Goal: Communication & Community: Answer question/provide support

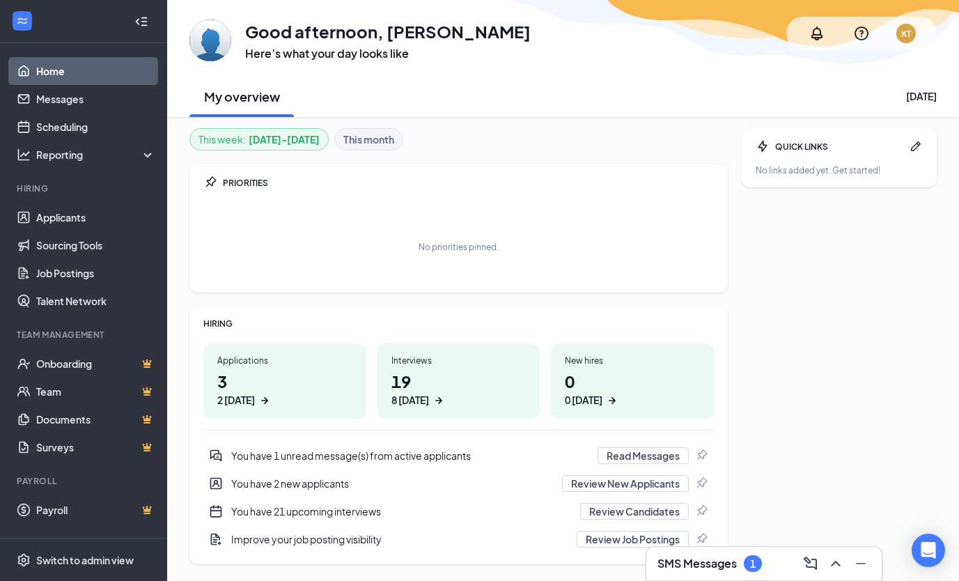
click at [735, 555] on div "SMS Messages 1" at bounding box center [764, 564] width 213 height 22
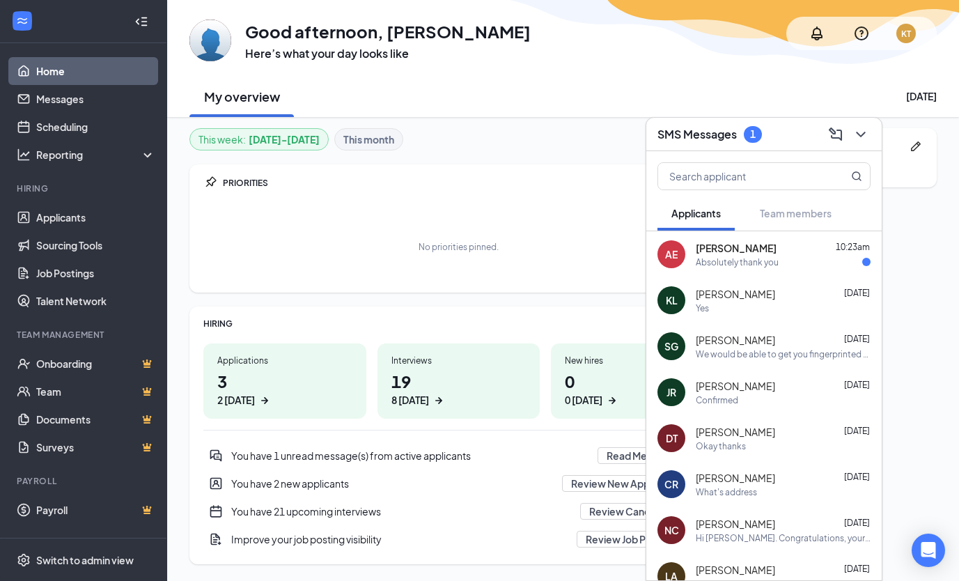
click at [771, 268] on div "Absolutely thank you" at bounding box center [737, 262] width 83 height 12
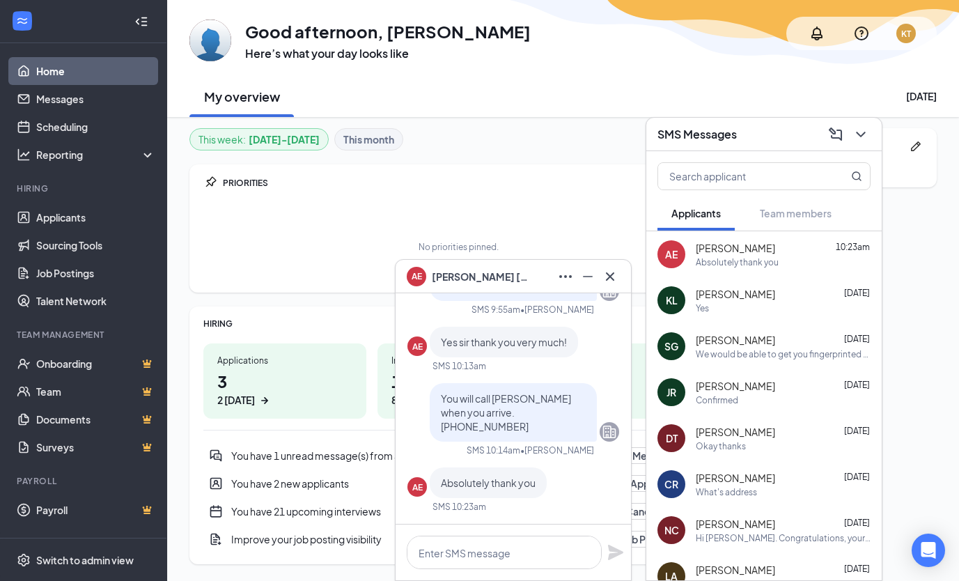
click at [771, 268] on div "Absolutely thank you" at bounding box center [737, 262] width 83 height 12
click at [612, 277] on icon "Cross" at bounding box center [610, 276] width 8 height 8
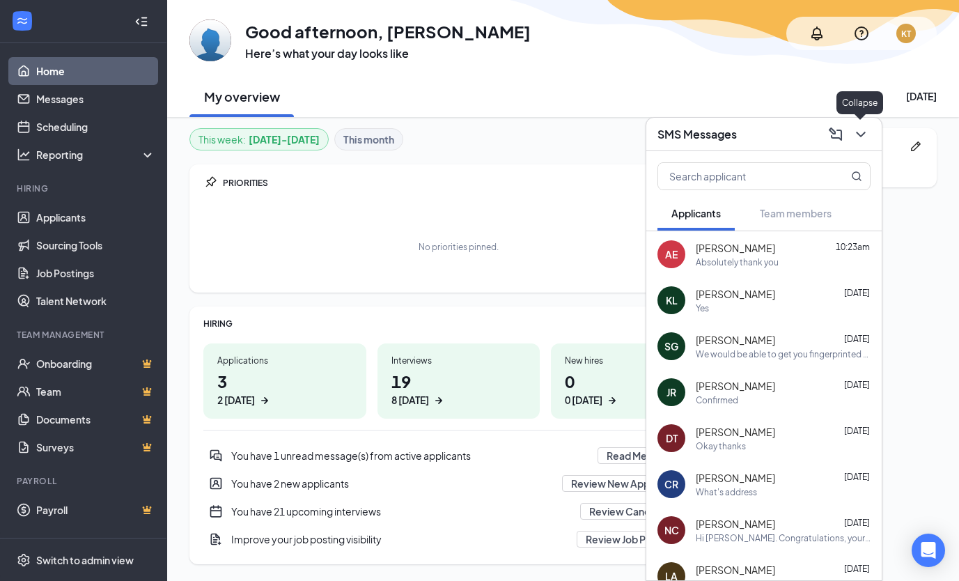
click at [870, 142] on button at bounding box center [860, 134] width 22 height 22
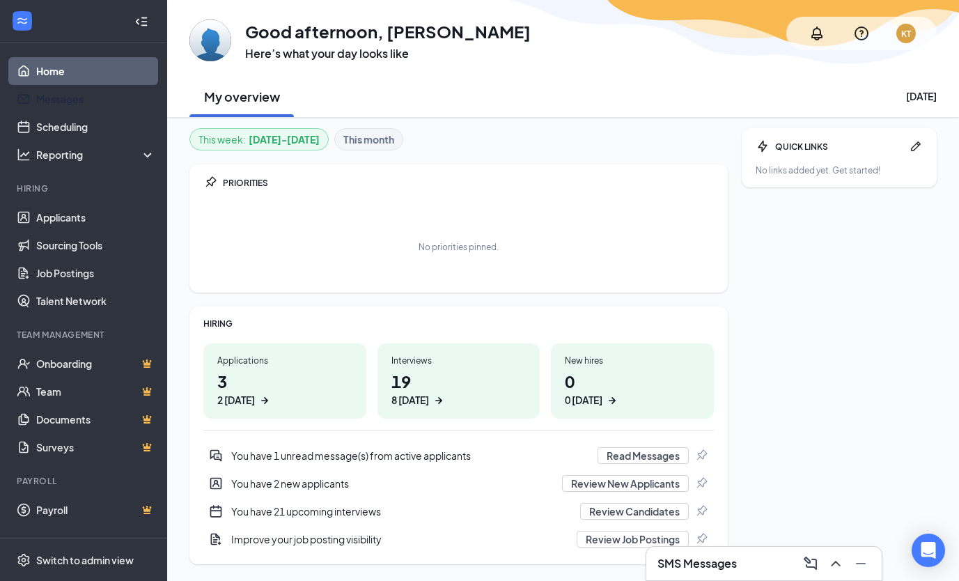
click at [96, 95] on link "Messages" at bounding box center [95, 99] width 119 height 28
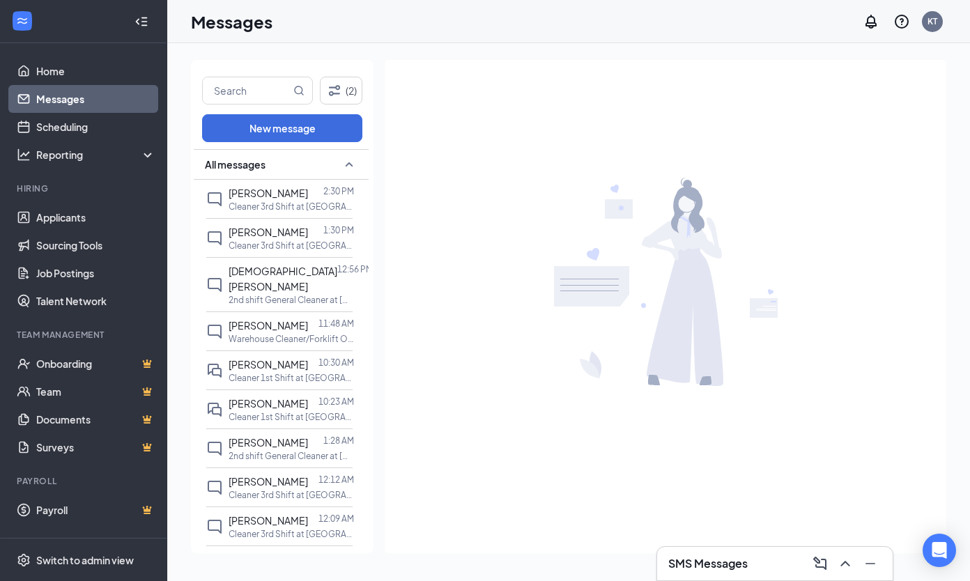
click at [224, 98] on input "text" at bounding box center [247, 90] width 88 height 26
click at [242, 238] on span "[PERSON_NAME]" at bounding box center [268, 232] width 79 height 13
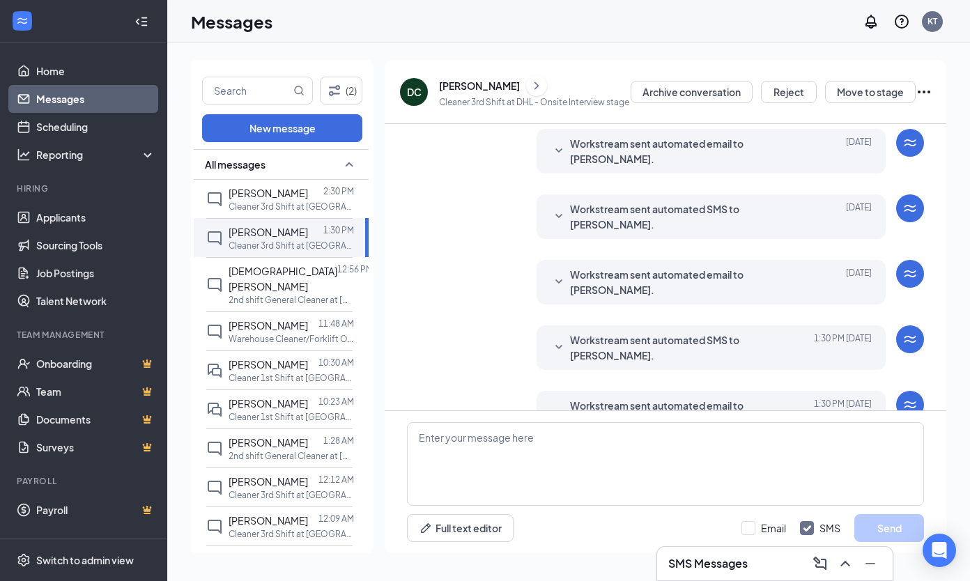
scroll to position [388, 0]
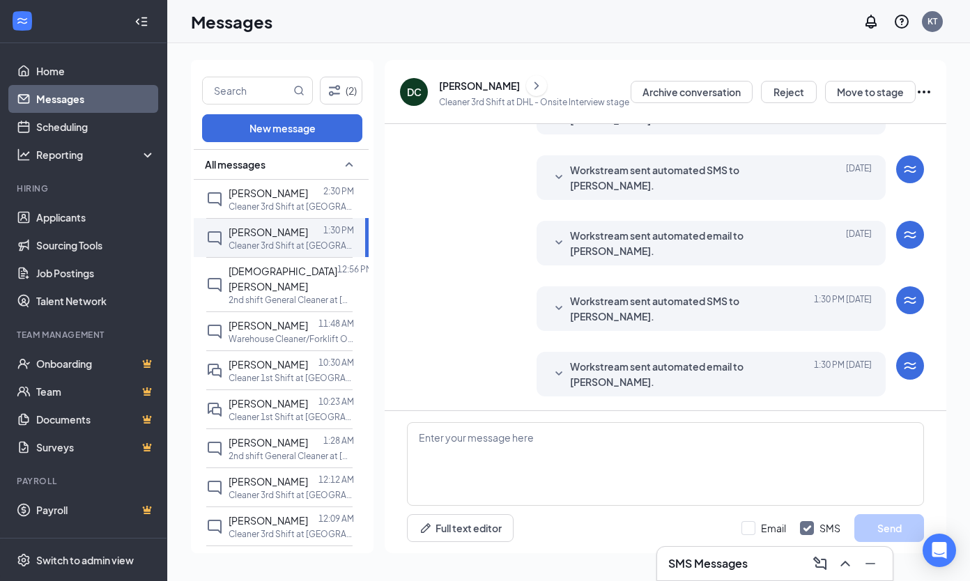
click at [793, 373] on span "Workstream sent automated email to [PERSON_NAME]." at bounding box center [690, 374] width 240 height 31
click at [443, 90] on div "[PERSON_NAME]" at bounding box center [479, 86] width 81 height 14
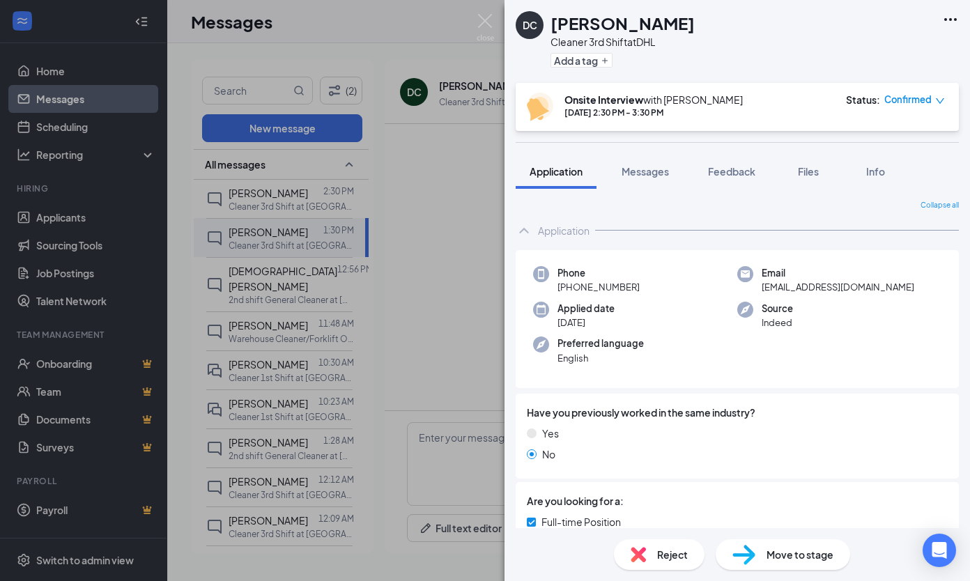
click at [913, 100] on span "Confirmed" at bounding box center [907, 100] width 47 height 14
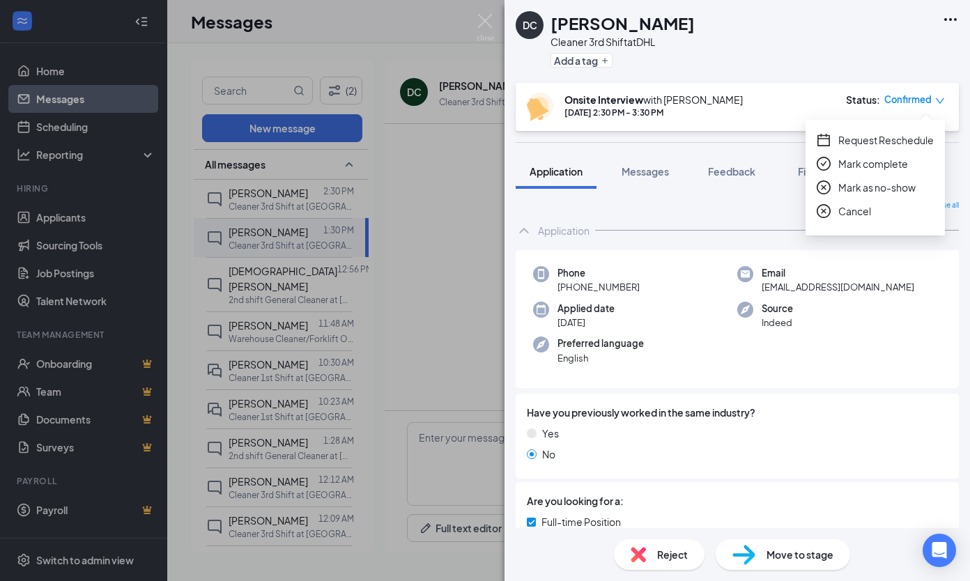
click at [872, 183] on span "Mark as no-show" at bounding box center [876, 187] width 77 height 15
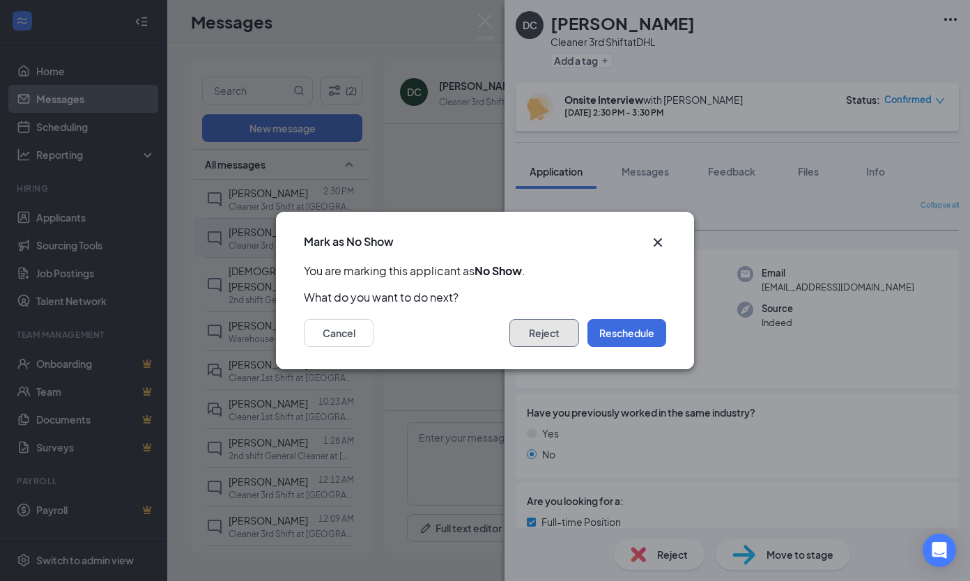
click at [558, 334] on button "Reject" at bounding box center [544, 333] width 70 height 28
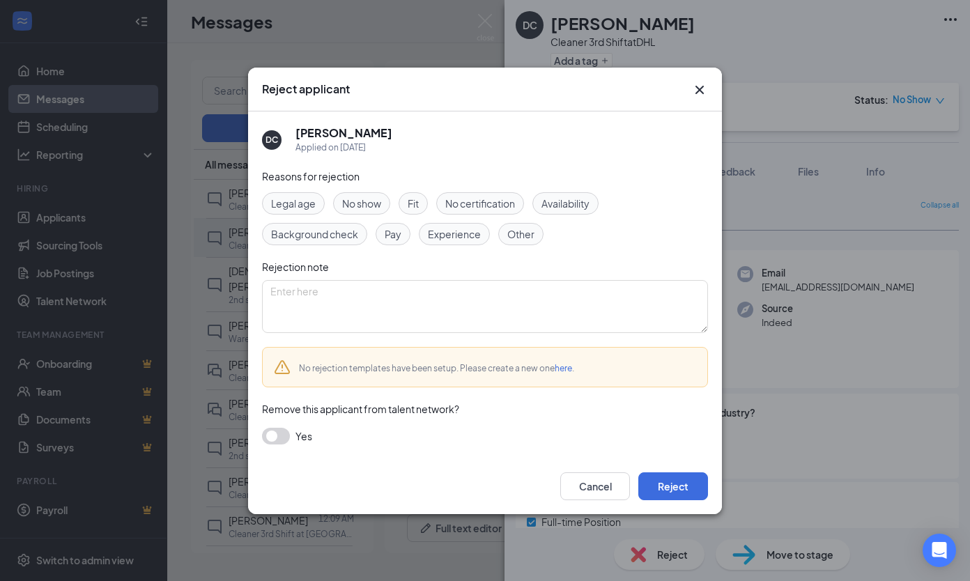
click at [359, 199] on span "No show" at bounding box center [361, 203] width 39 height 15
click at [274, 431] on button "button" at bounding box center [276, 436] width 28 height 17
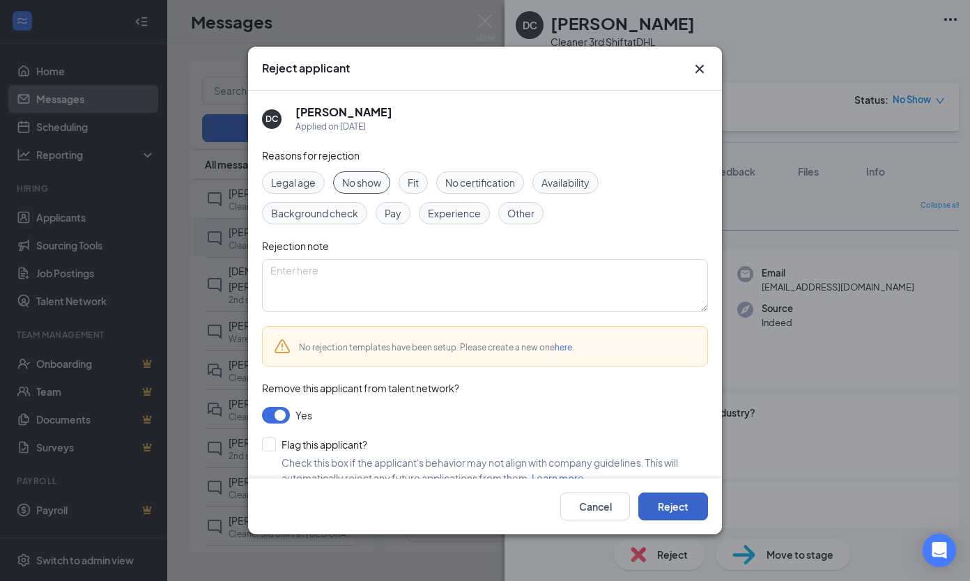
click at [700, 511] on button "Reject" at bounding box center [673, 507] width 70 height 28
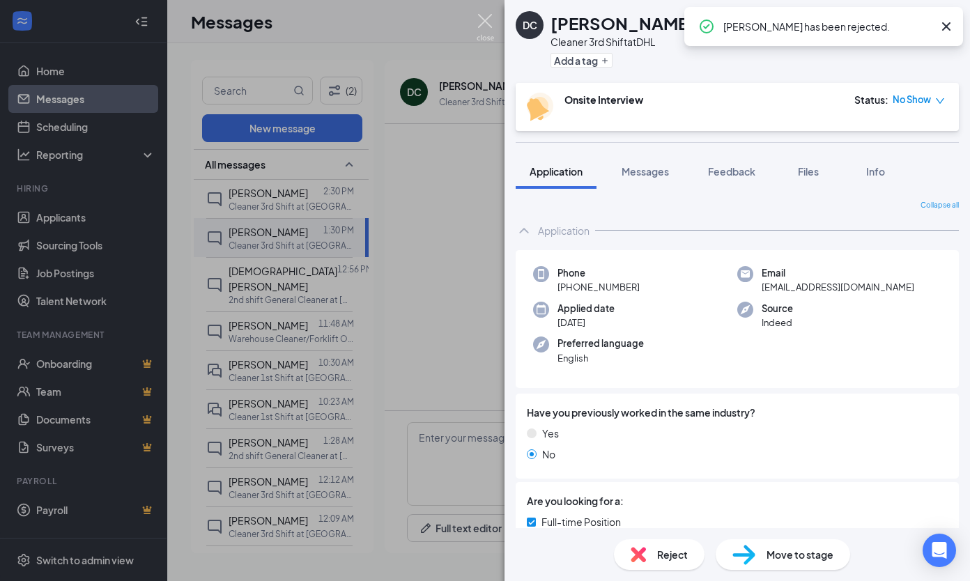
click at [491, 15] on img at bounding box center [485, 27] width 17 height 27
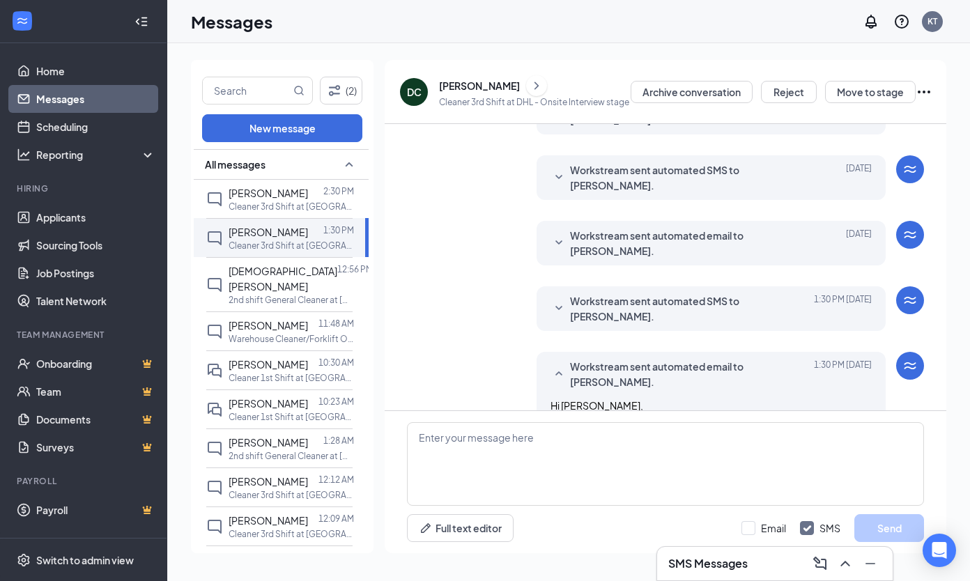
click at [264, 87] on input "text" at bounding box center [247, 90] width 88 height 26
type input "Mascus"
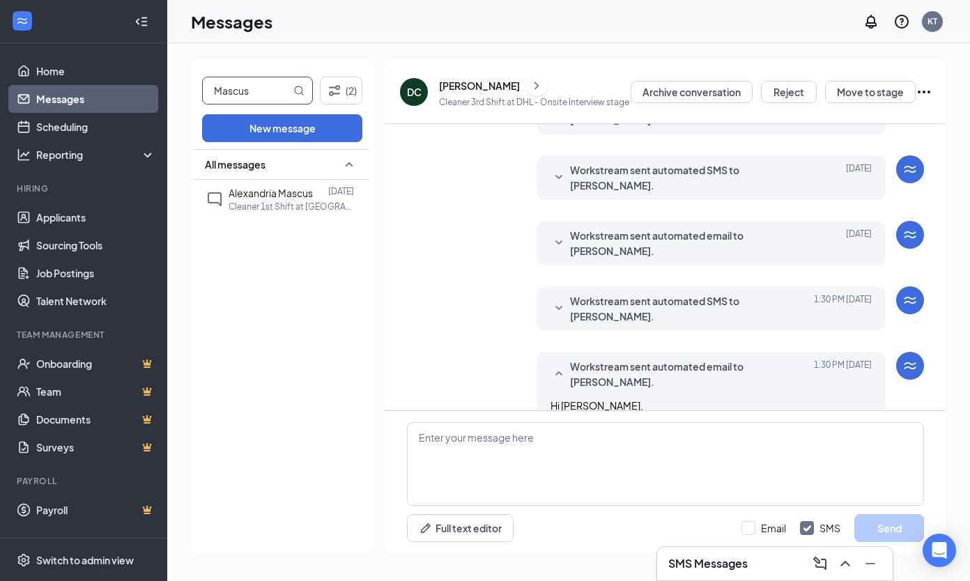
click at [271, 187] on span "Alexandria Mascus" at bounding box center [271, 193] width 84 height 13
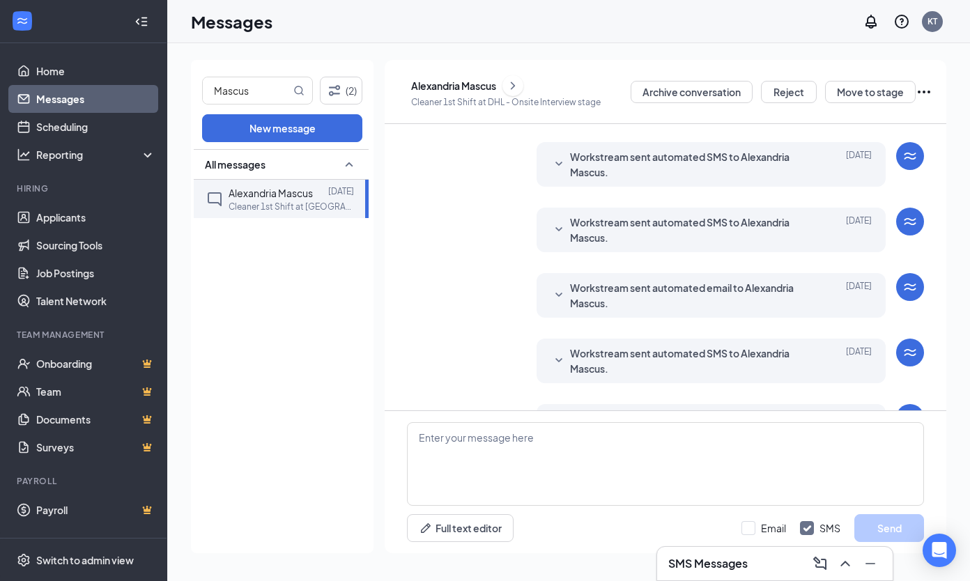
scroll to position [363, 0]
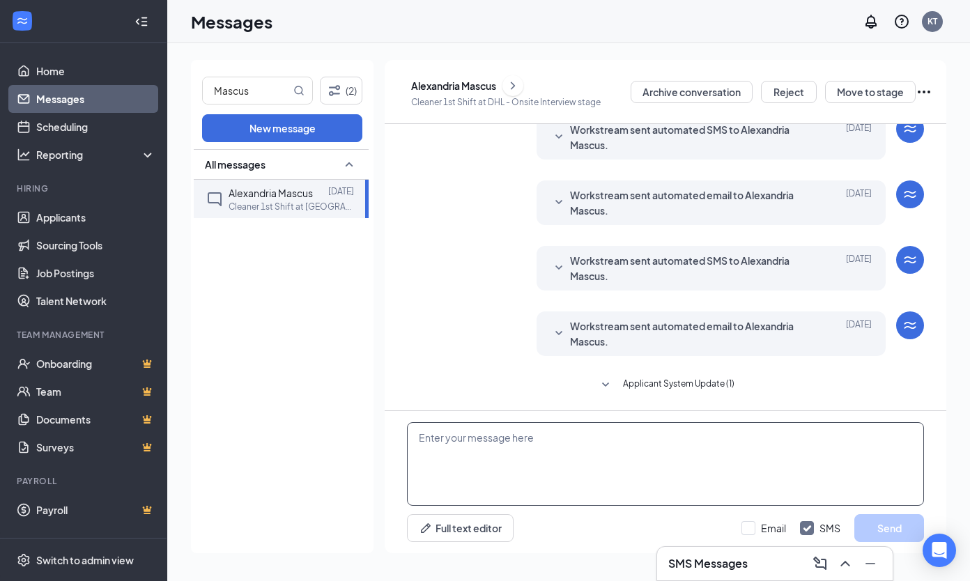
click at [573, 472] on textarea at bounding box center [665, 464] width 517 height 84
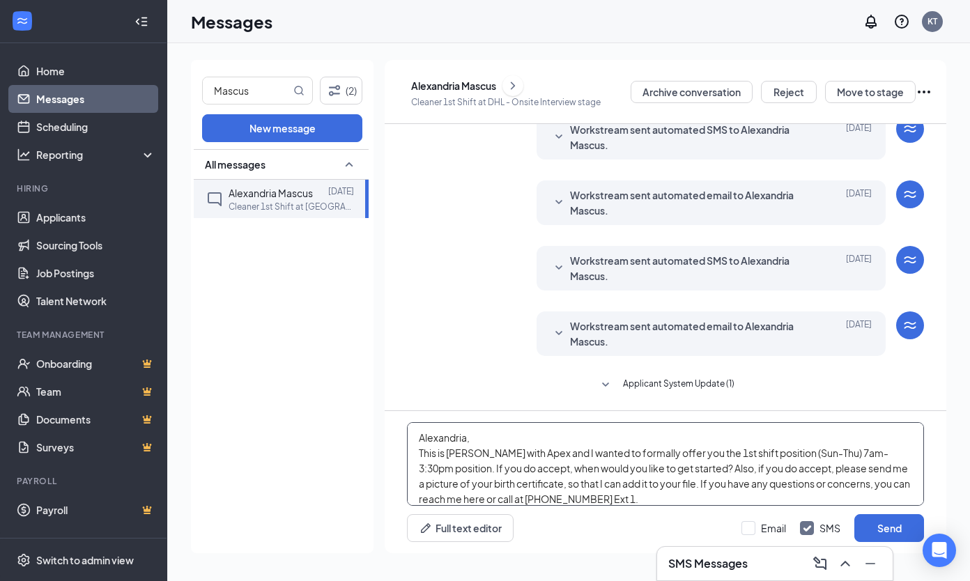
scroll to position [15, 0]
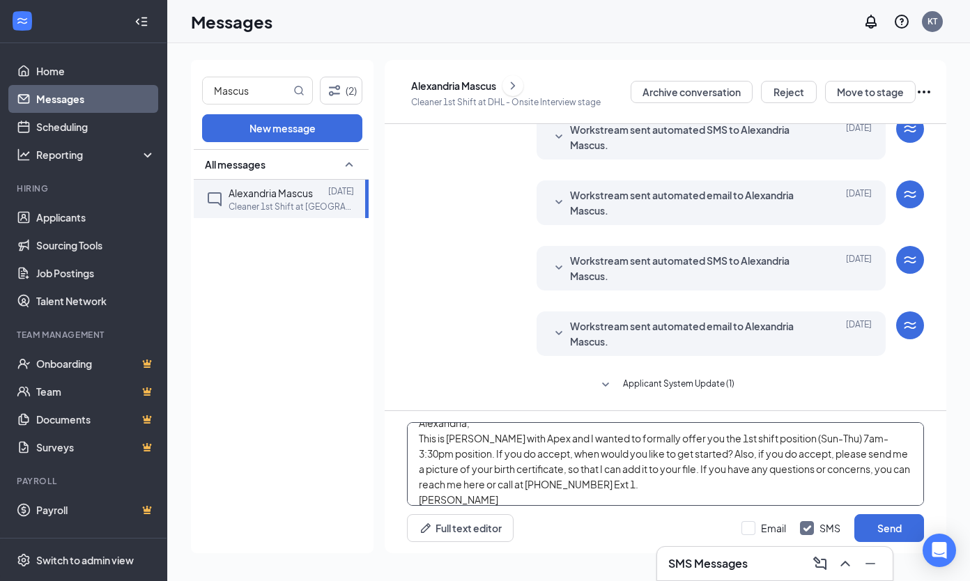
type textarea "Alexandria, This is [PERSON_NAME] with Apex and I wanted to formally offer you …"
click at [863, 520] on button "Send" at bounding box center [889, 528] width 70 height 28
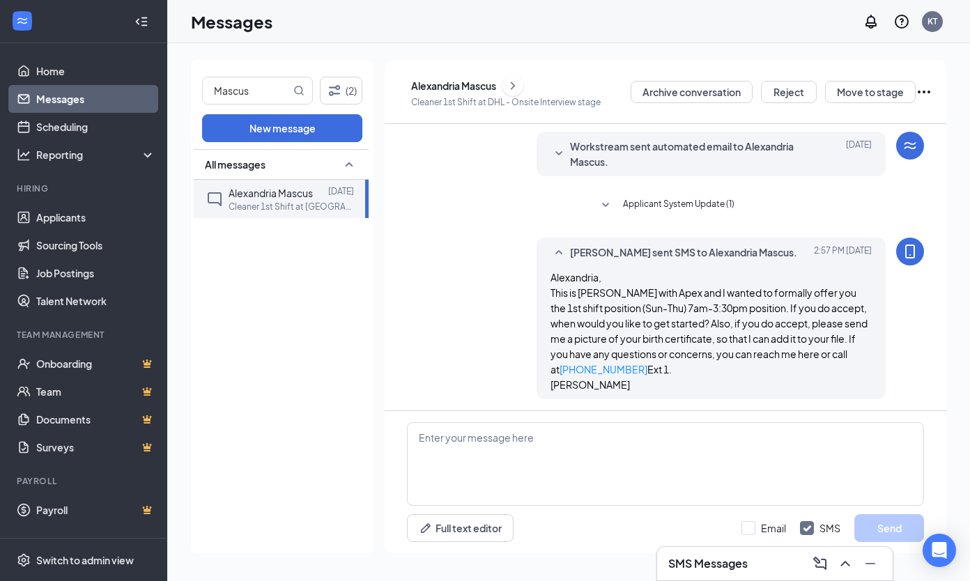
scroll to position [546, 0]
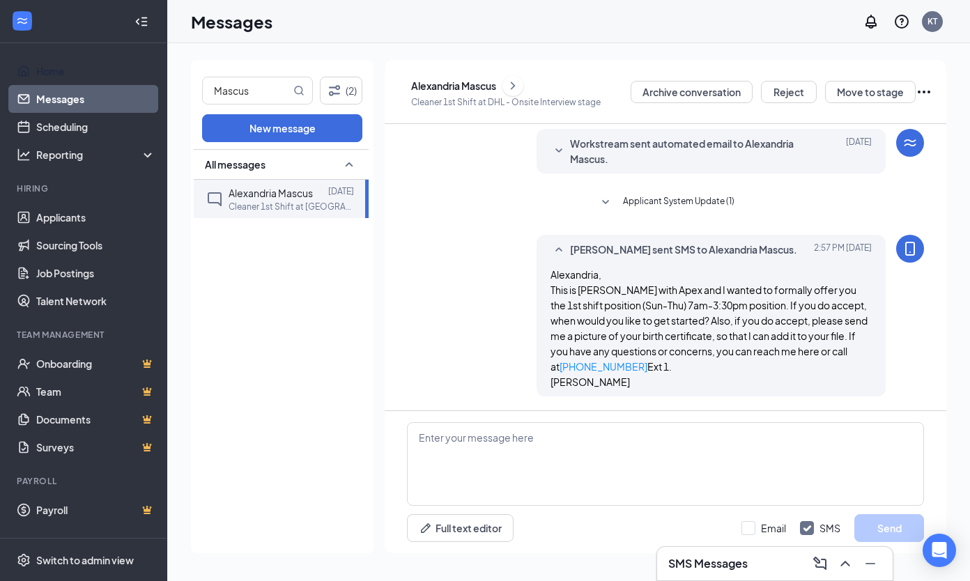
click at [99, 72] on link "Home" at bounding box center [95, 71] width 119 height 28
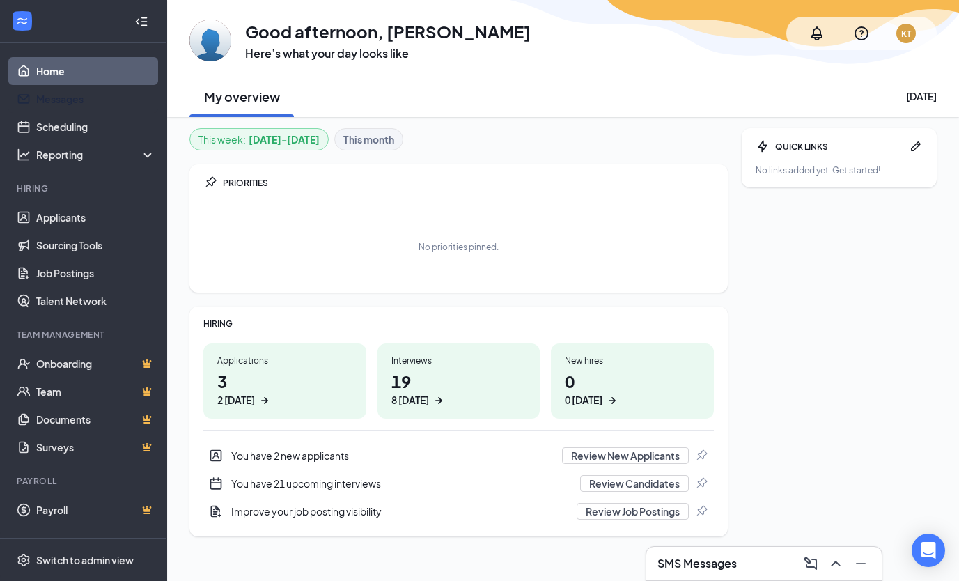
click at [70, 93] on link "Messages" at bounding box center [95, 99] width 119 height 28
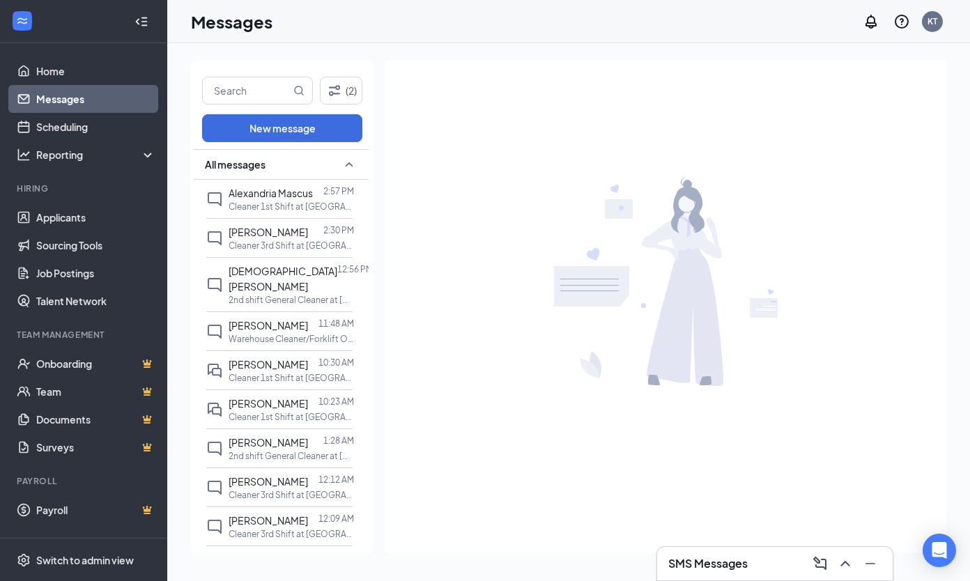
click at [249, 88] on input "text" at bounding box center [247, 90] width 88 height 26
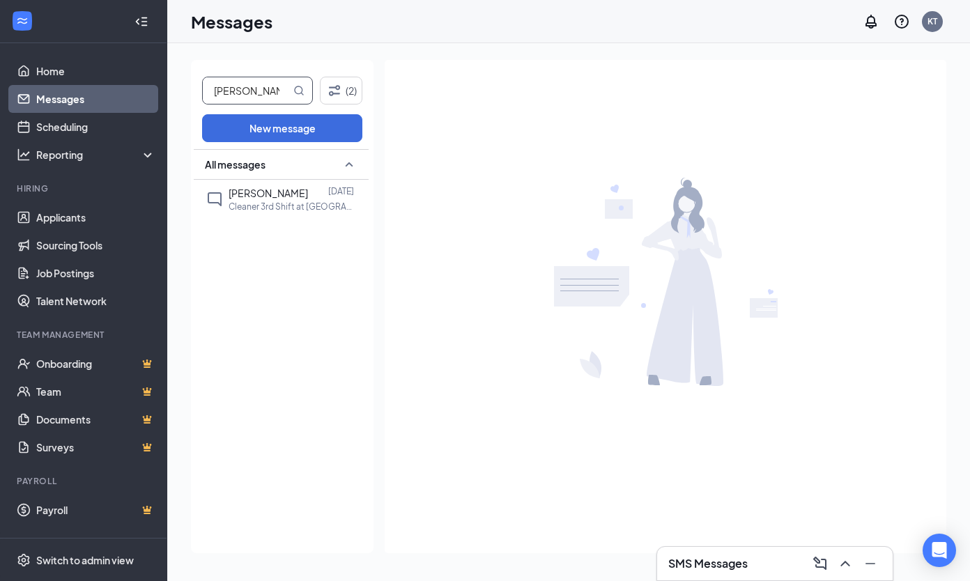
click at [259, 187] on span "[PERSON_NAME]" at bounding box center [268, 193] width 79 height 13
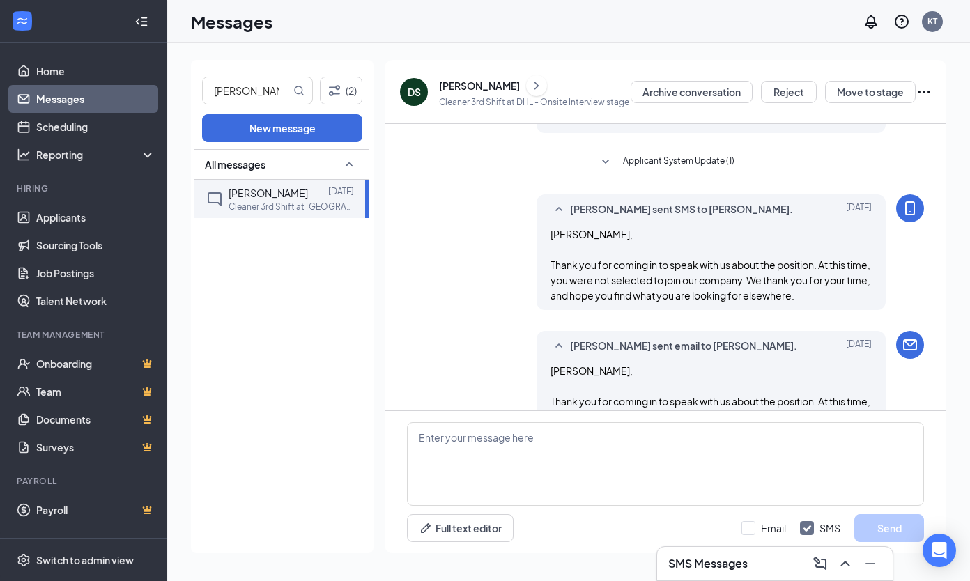
scroll to position [463, 0]
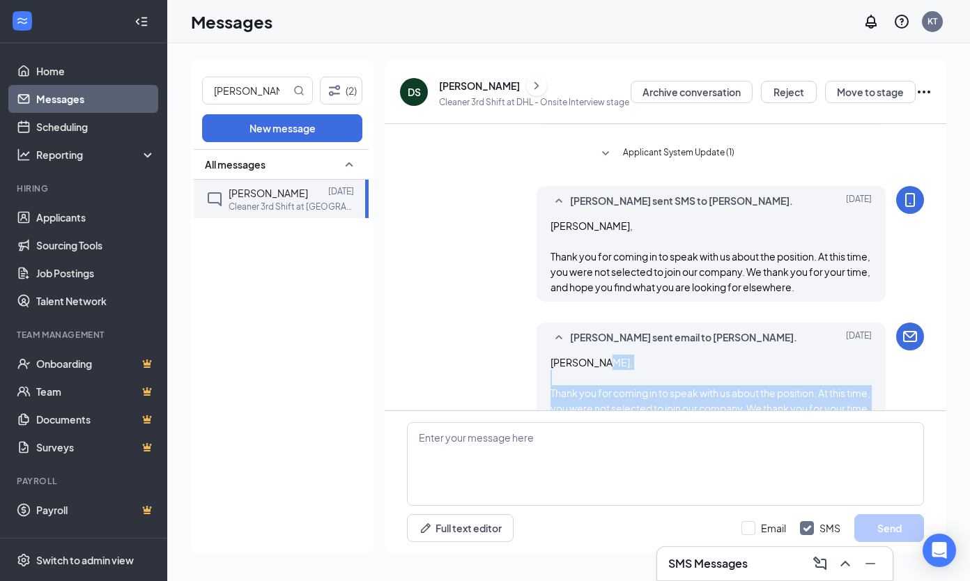
drag, startPoint x: 838, startPoint y: 381, endPoint x: 543, endPoint y: 348, distance: 297.3
click at [543, 348] on div "[PERSON_NAME] sent email to [PERSON_NAME]. [DATE] Spenser, Thank you for coming…" at bounding box center [711, 381] width 350 height 116
copy span "Thank you for coming in to speak with us about the position. At this time, you …"
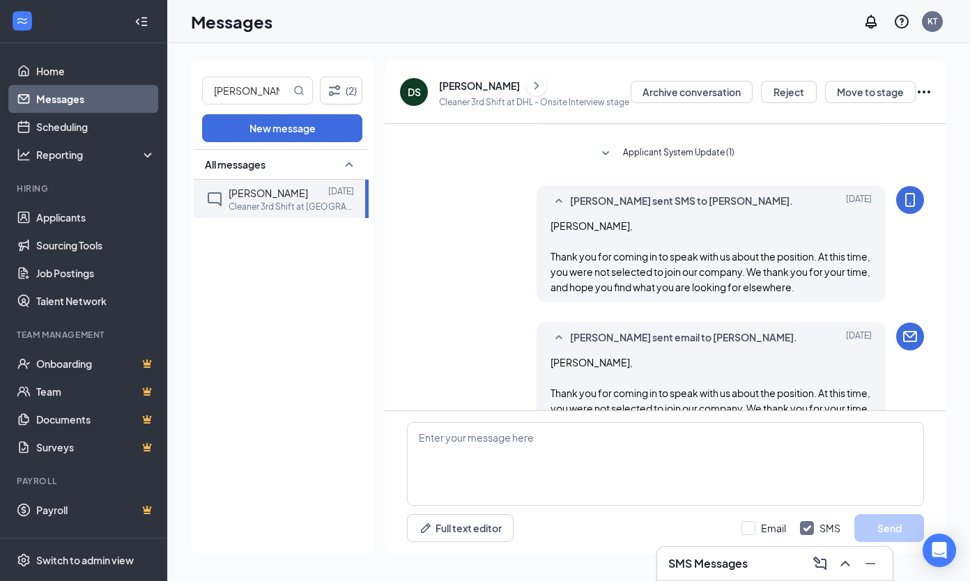
click at [273, 86] on input "[PERSON_NAME]" at bounding box center [247, 90] width 88 height 26
type input "S"
type input "Dnaris"
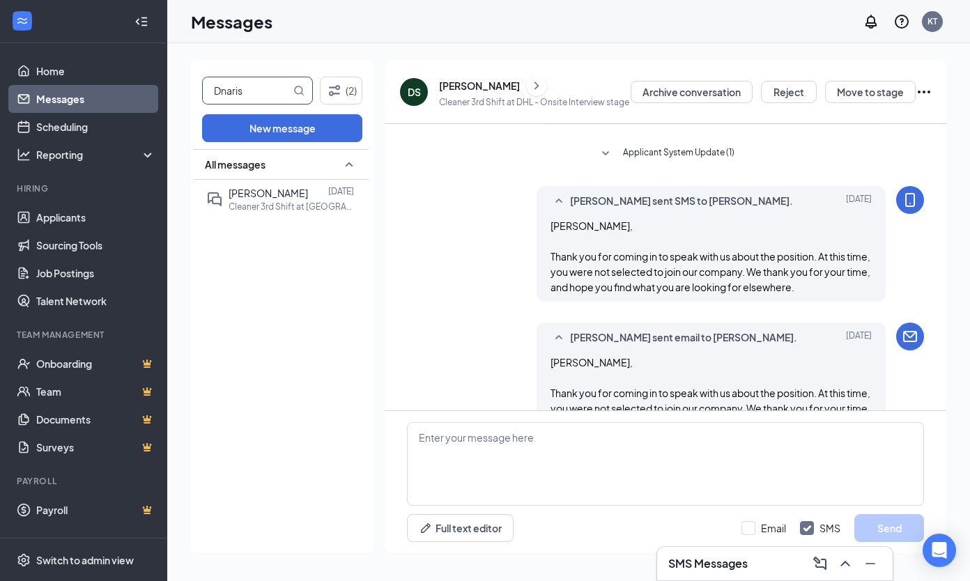
click at [265, 194] on span "[PERSON_NAME]" at bounding box center [268, 193] width 79 height 13
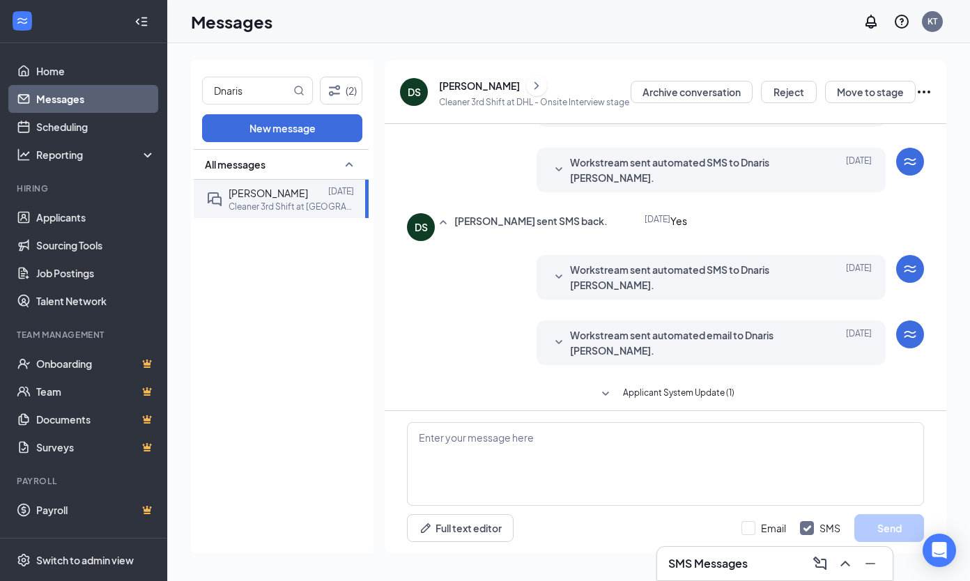
scroll to position [306, 0]
click at [549, 449] on textarea at bounding box center [665, 464] width 517 height 84
paste textarea "Thank you for coming in to speak with us about the position. At this time, you …"
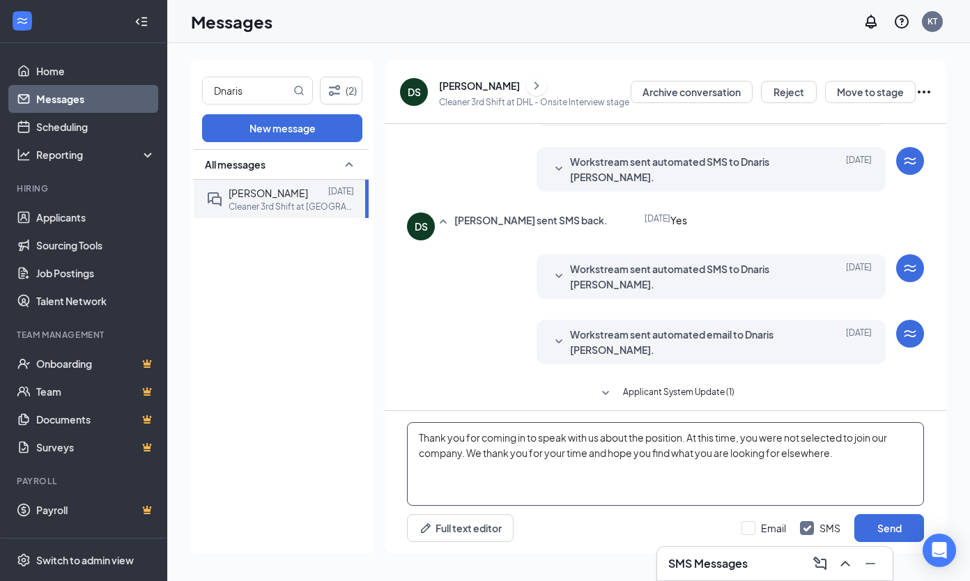
click at [862, 455] on textarea "Thank you for coming in to speak with us about the position. At this time, you …" at bounding box center [665, 464] width 517 height 84
drag, startPoint x: 566, startPoint y: 488, endPoint x: 365, endPoint y: 399, distance: 219.6
click at [365, 399] on div "Dnaris (2) New message All messages Dnaris [PERSON_NAME] [DATE] Cleaner 3rd Shi…" at bounding box center [568, 312] width 755 height 504
type textarea "Thank you for coming in to speak with us about the position. At this time, you …"
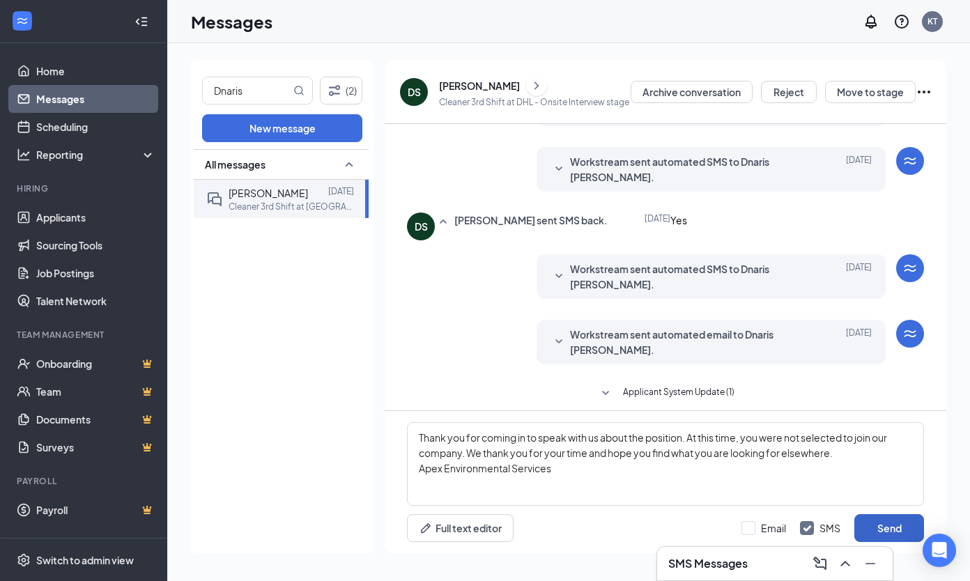
click at [870, 520] on button "Send" at bounding box center [889, 528] width 70 height 28
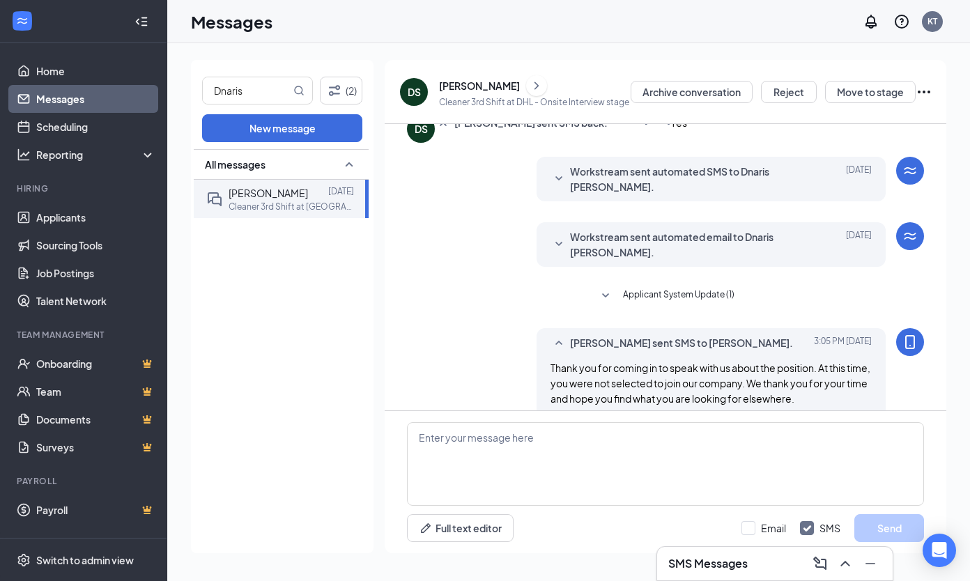
scroll to position [427, 0]
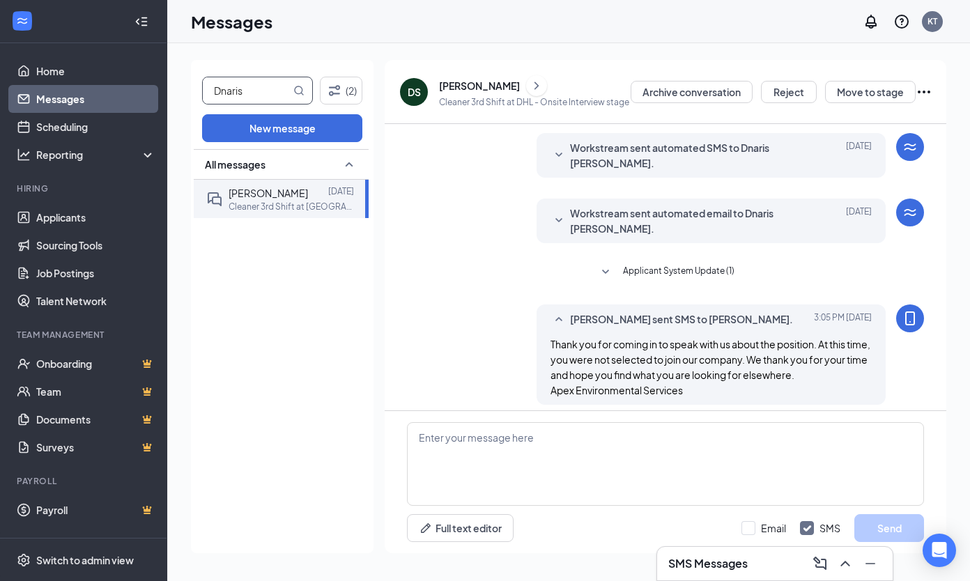
drag, startPoint x: 263, startPoint y: 82, endPoint x: 178, endPoint y: 79, distance: 85.8
click at [178, 79] on div "Dnaris (2) New message All messages Dnaris [PERSON_NAME] [DATE] Cleaner 3rd Shi…" at bounding box center [568, 312] width 803 height 538
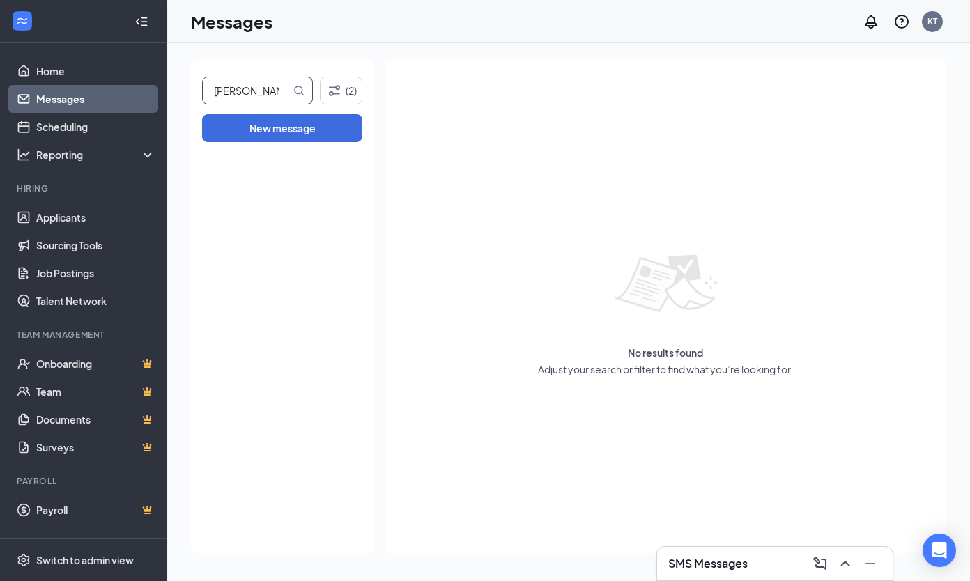
type input "[PERSON_NAME]"
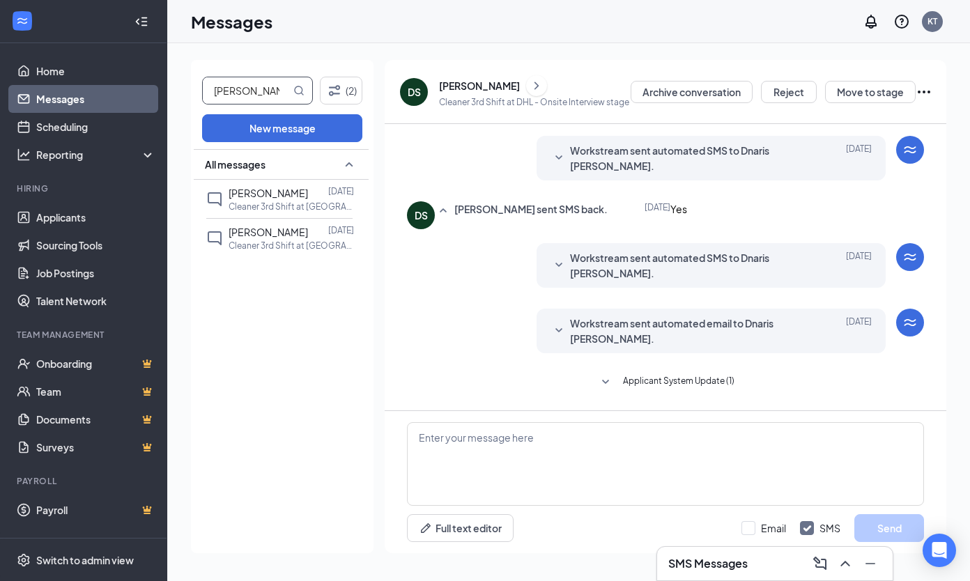
scroll to position [387, 0]
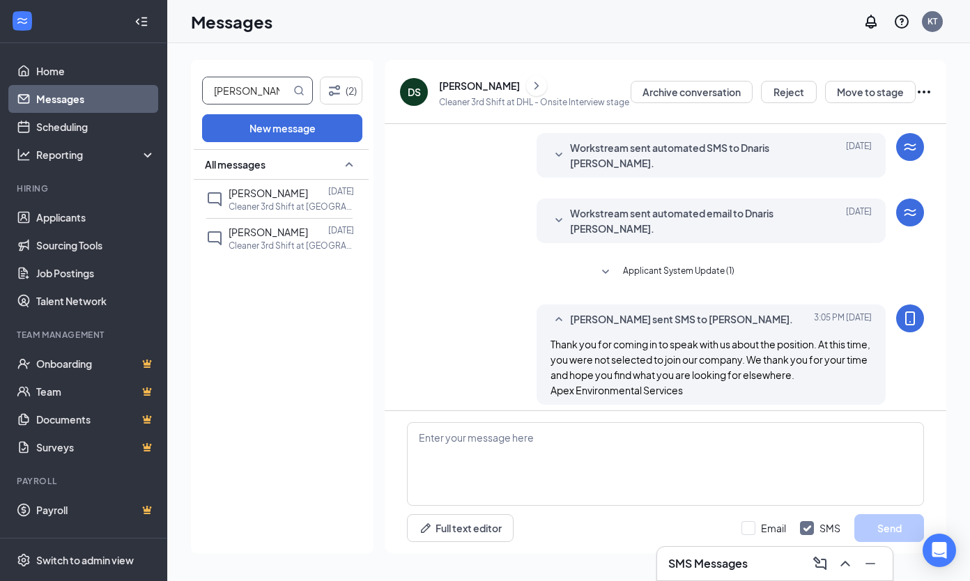
click at [258, 231] on span "[PERSON_NAME]" at bounding box center [268, 232] width 79 height 13
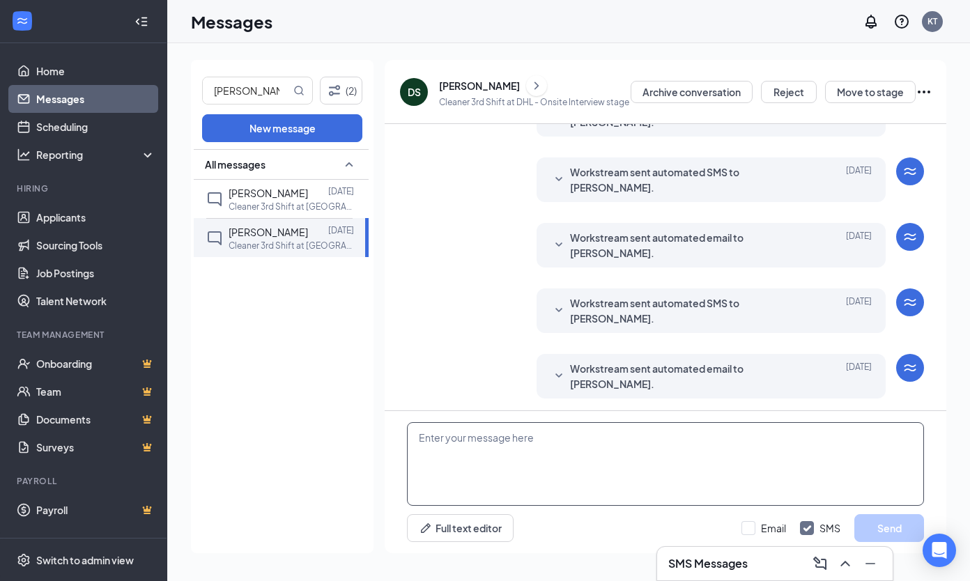
click at [521, 463] on textarea at bounding box center [665, 464] width 517 height 84
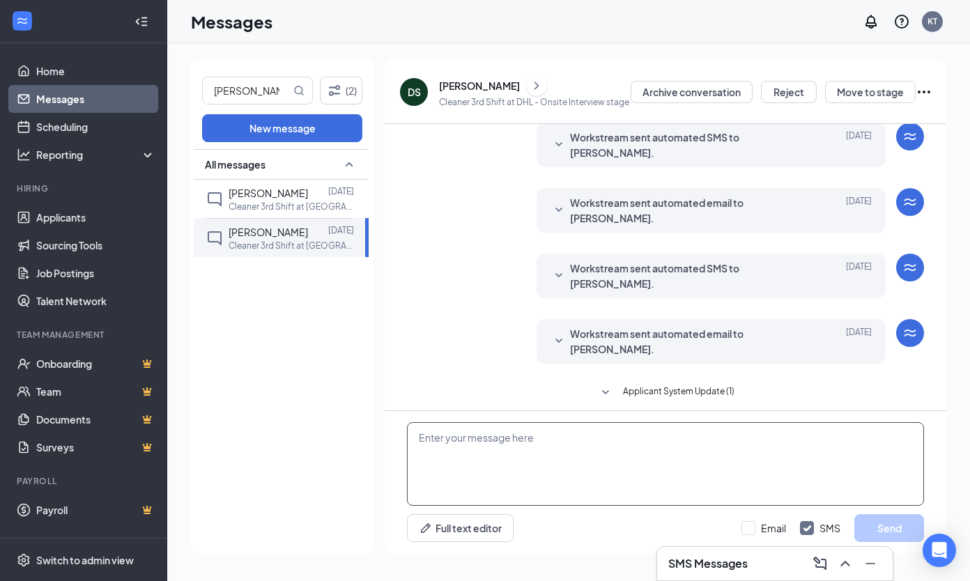
scroll to position [363, 0]
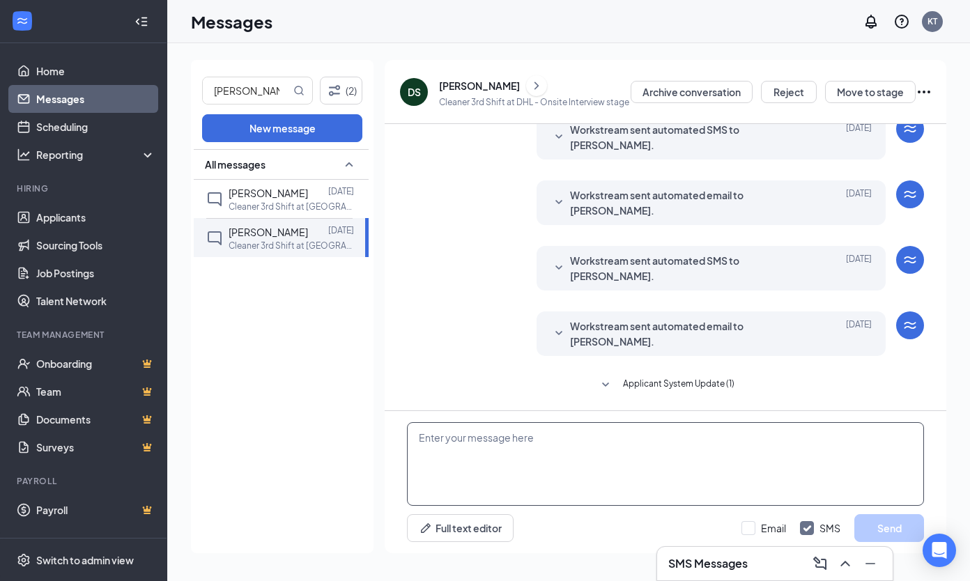
paste textarea "Thank you for coming in to speak with us about the position. At this time, you …"
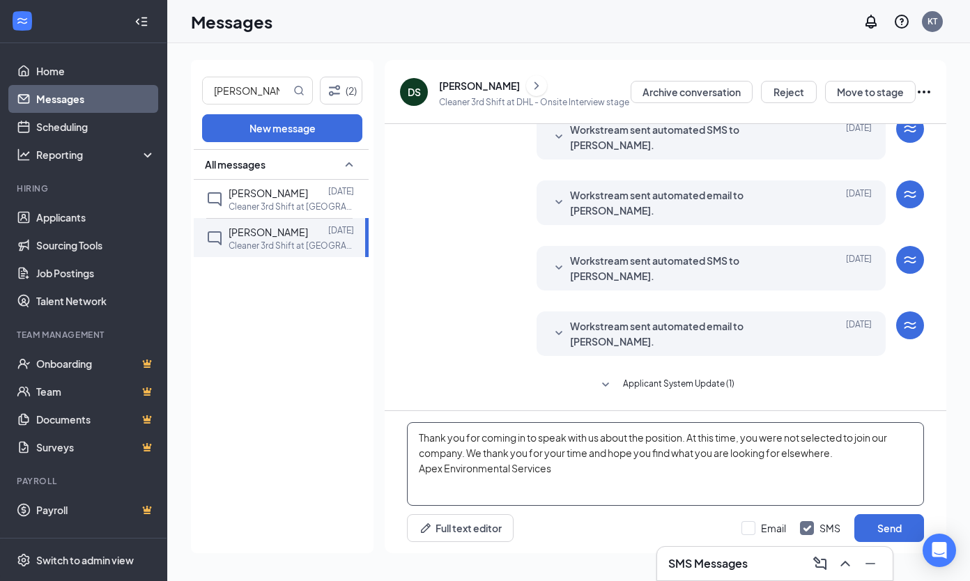
type textarea "Thank you for coming in to speak with us about the position. At this time, you …"
click at [901, 528] on button "Send" at bounding box center [889, 528] width 70 height 28
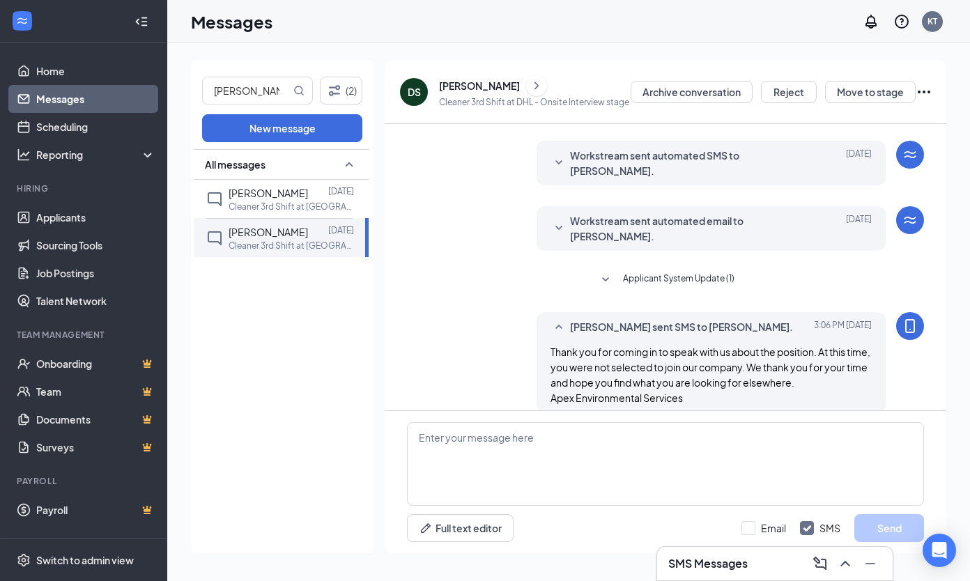
scroll to position [484, 0]
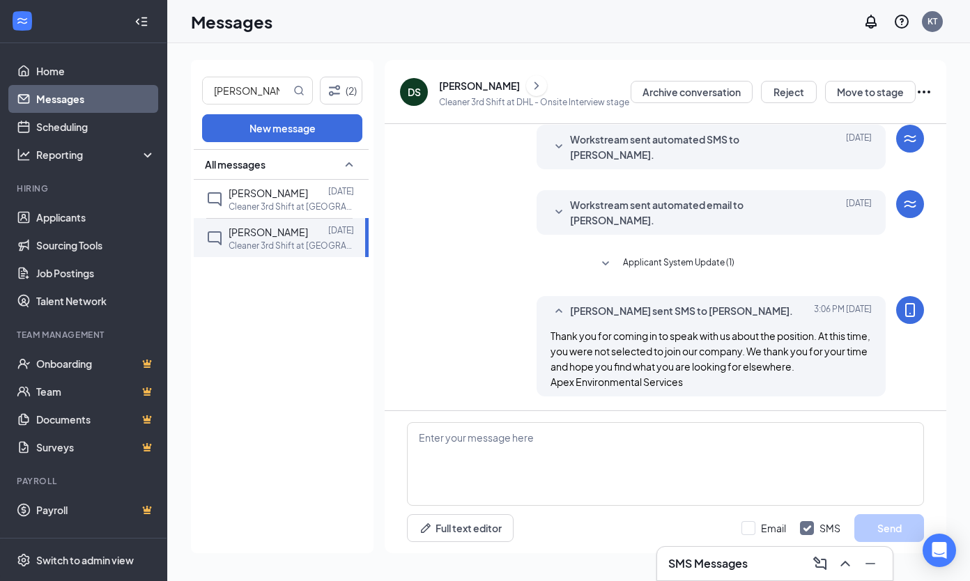
click at [257, 88] on input "[PERSON_NAME]" at bounding box center [247, 90] width 88 height 26
type input "S"
type input "W"
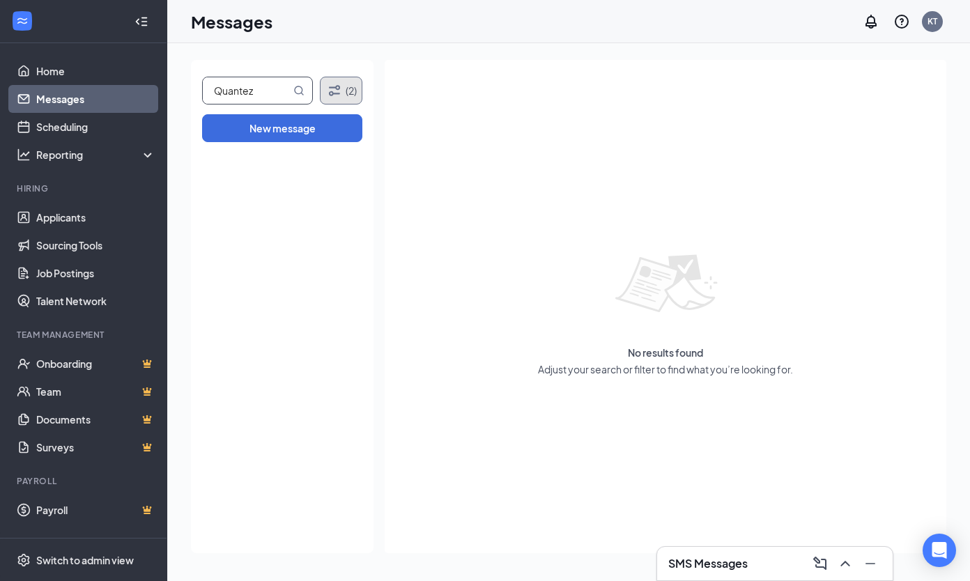
click at [341, 100] on button "(2)" at bounding box center [341, 91] width 43 height 28
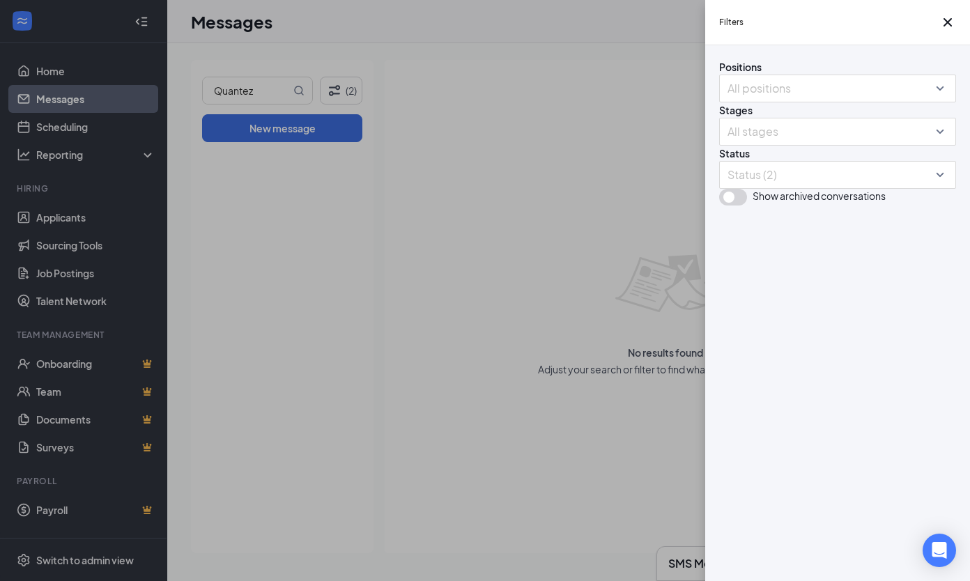
click at [831, 186] on div at bounding box center [831, 175] width 216 height 22
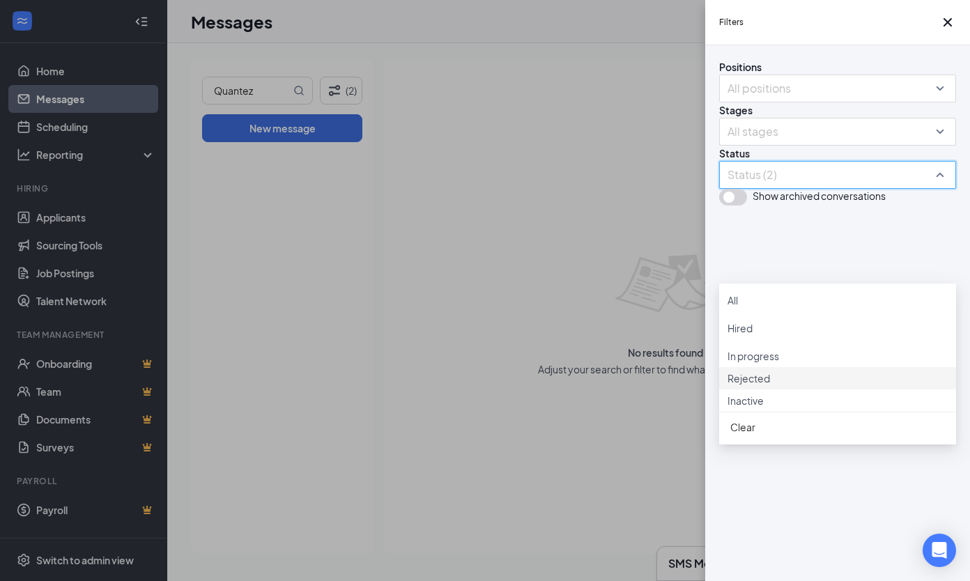
click at [748, 386] on div "Rejected" at bounding box center [837, 378] width 220 height 15
click at [502, 399] on div "Filters Positions All positions Stages All stages Status Status (3) Show archiv…" at bounding box center [485, 290] width 970 height 581
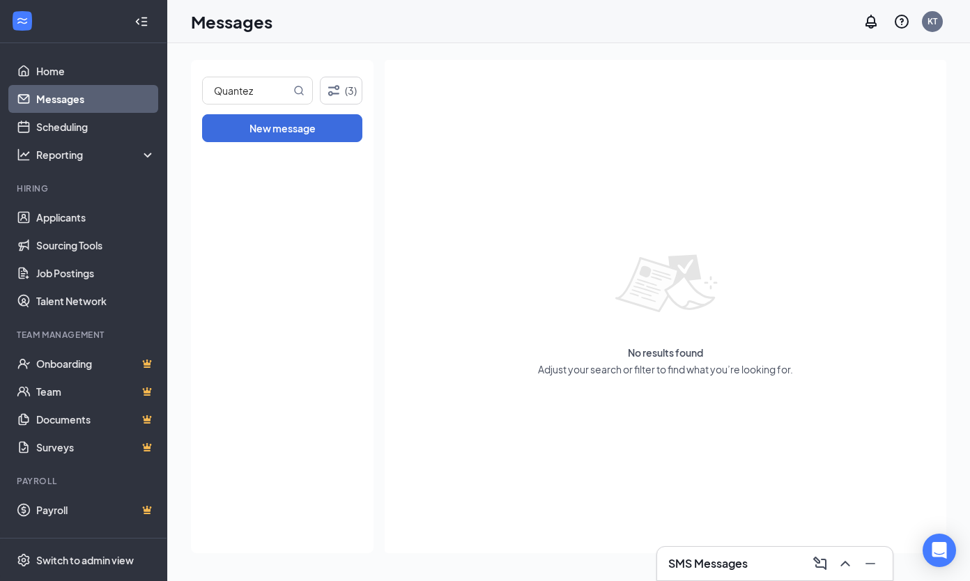
click at [295, 91] on icon "MagnifyingGlass" at bounding box center [298, 90] width 9 height 9
drag, startPoint x: 275, startPoint y: 86, endPoint x: 149, endPoint y: 108, distance: 127.9
click at [149, 108] on div "Home Messages Scheduling Reporting Hiring Applicants Sourcing Tools Job Posting…" at bounding box center [485, 290] width 970 height 581
type input "Little"
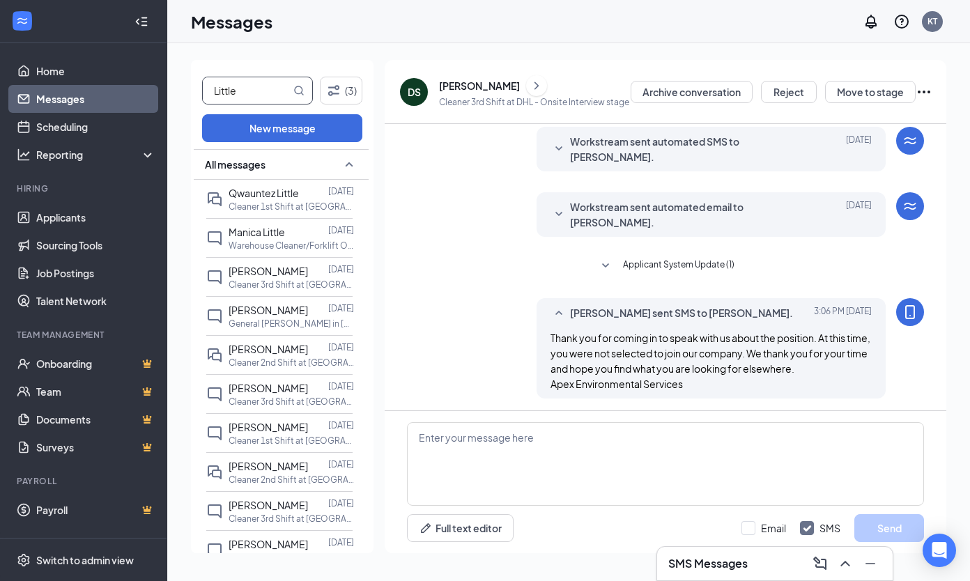
scroll to position [419, 0]
click at [238, 196] on span "Qwauntez Little" at bounding box center [264, 193] width 70 height 13
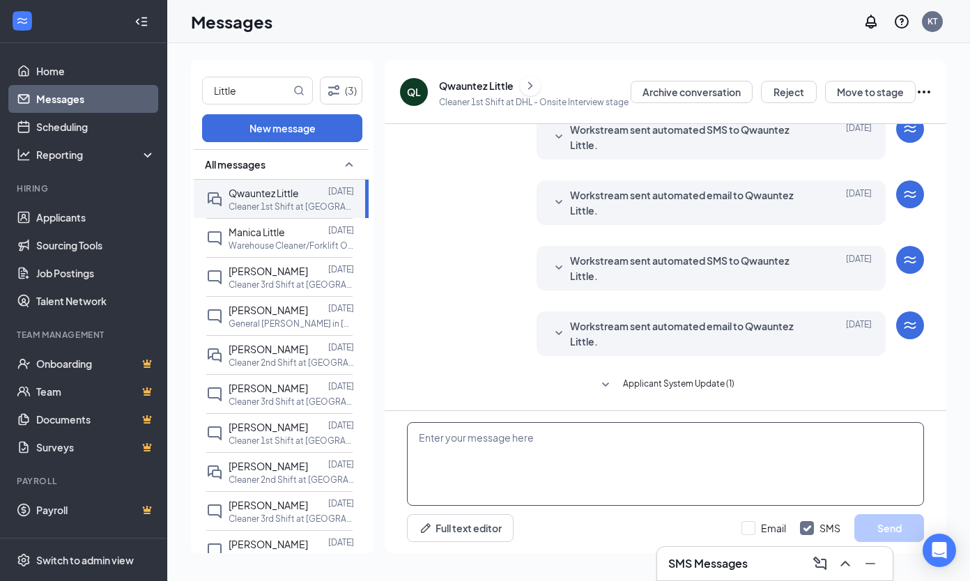
click at [581, 453] on textarea at bounding box center [665, 464] width 517 height 84
paste textarea "Thank you for coming in to speak with us about the position. At this time, you …"
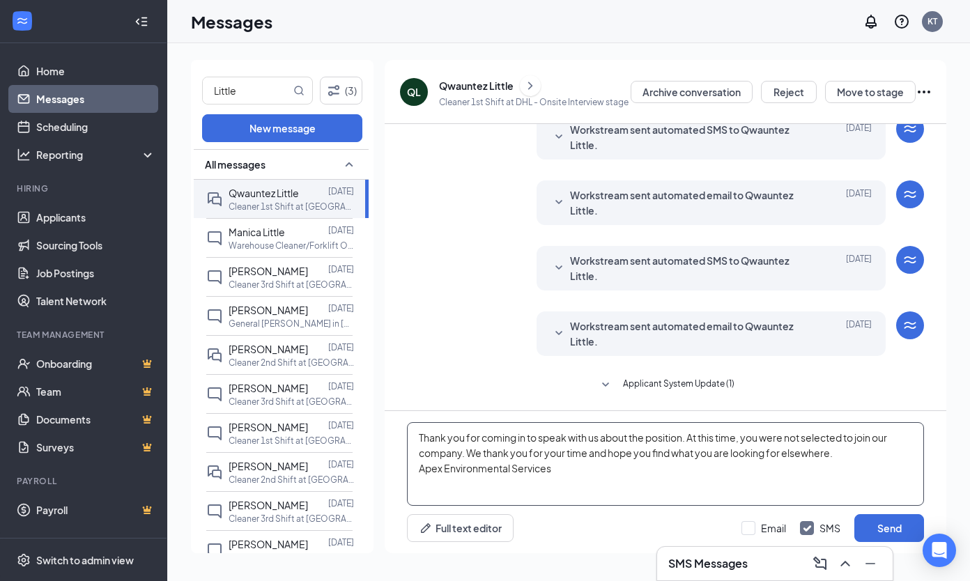
type textarea "Thank you for coming in to speak with us about the position. At this time, you …"
click at [326, 142] on div "Little (3) New message All messages Qwauntez Little [DATE] Cleaner 1st Shift at…" at bounding box center [282, 306] width 183 height 493
click at [877, 519] on button "Send" at bounding box center [889, 528] width 70 height 28
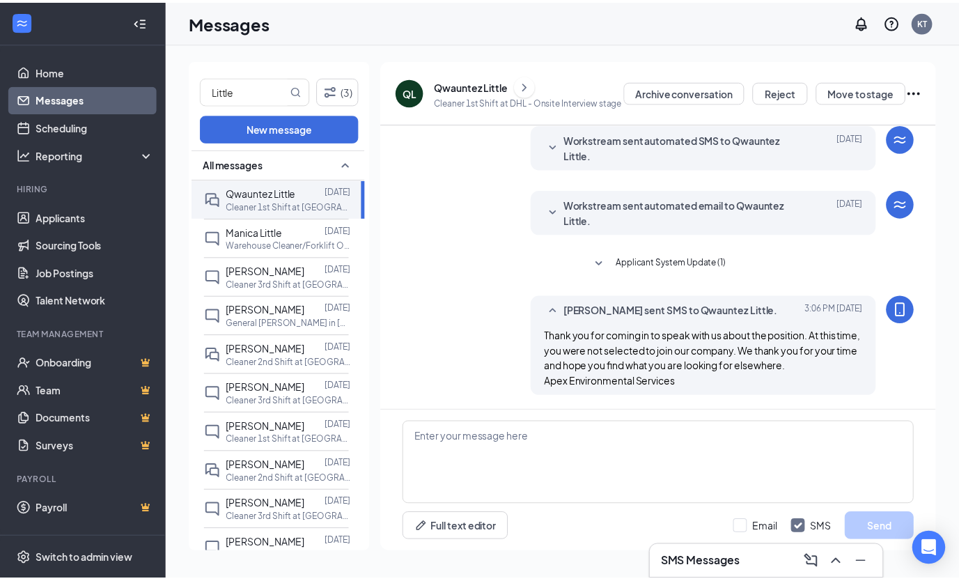
scroll to position [504, 0]
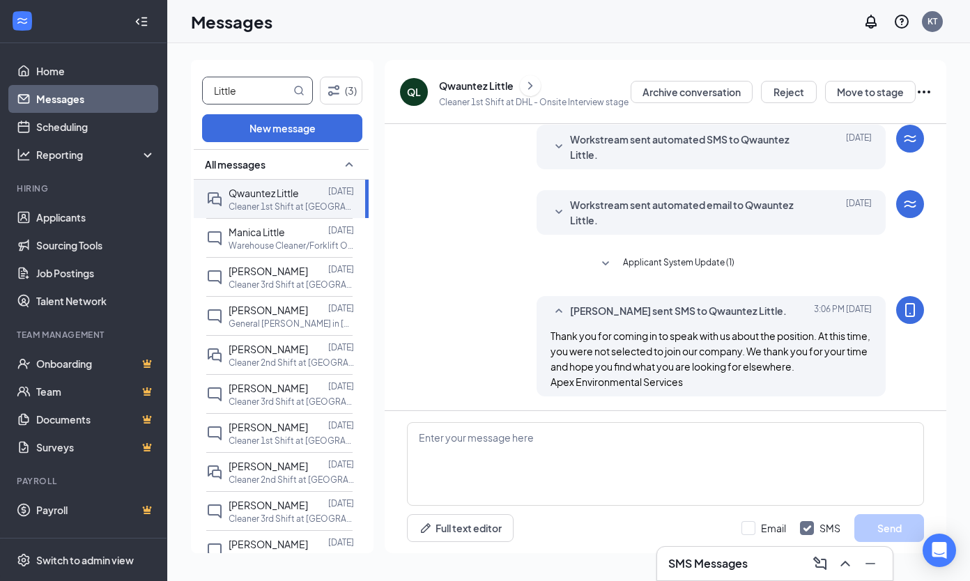
drag, startPoint x: 279, startPoint y: 83, endPoint x: 208, endPoint y: 86, distance: 71.1
click at [208, 86] on input "Little" at bounding box center [247, 90] width 88 height 26
click at [75, 212] on link "Applicants" at bounding box center [95, 217] width 119 height 28
